Goal: Navigation & Orientation: Understand site structure

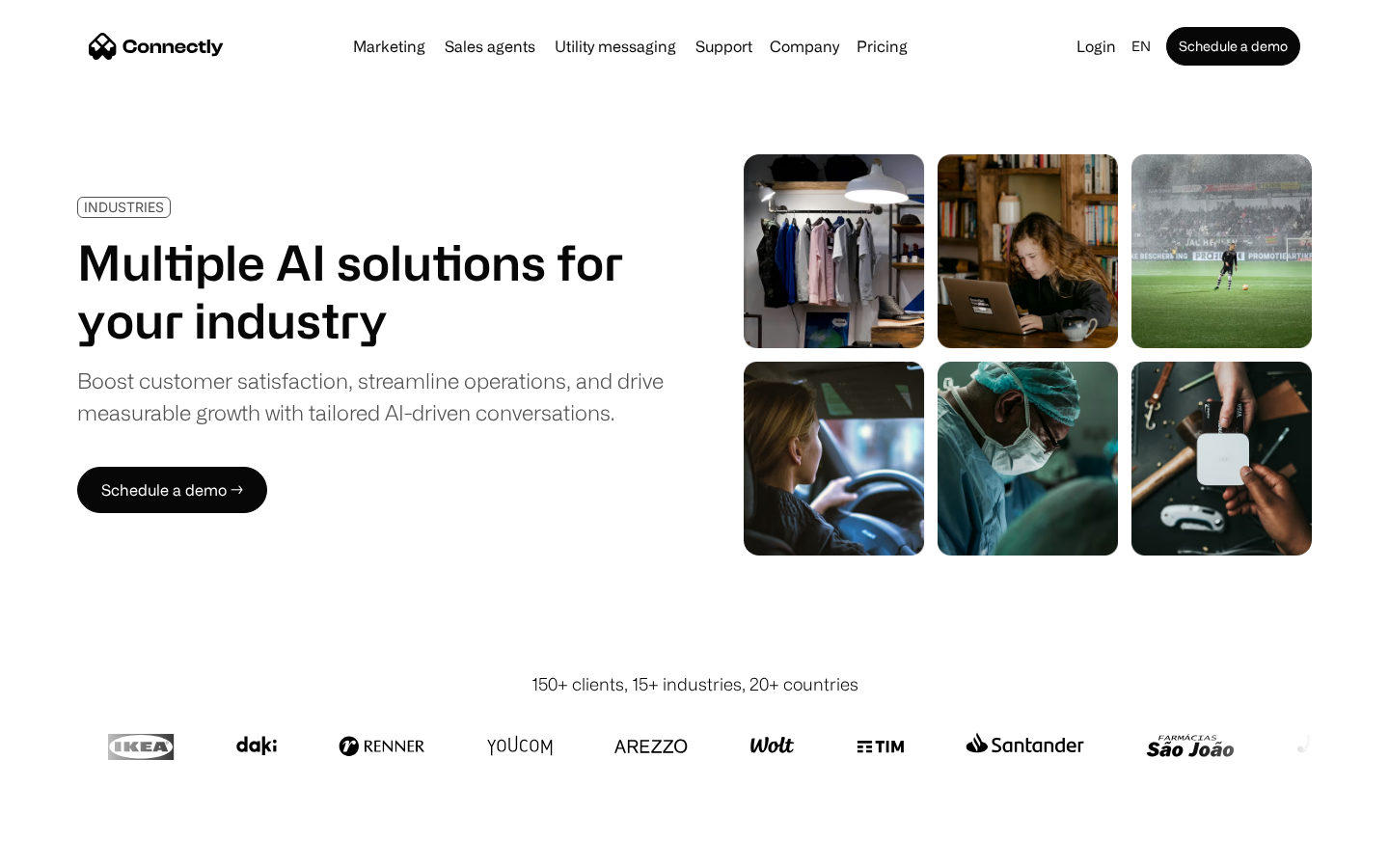
scroll to position [5460, 0]
